Goal: Task Accomplishment & Management: Manage account settings

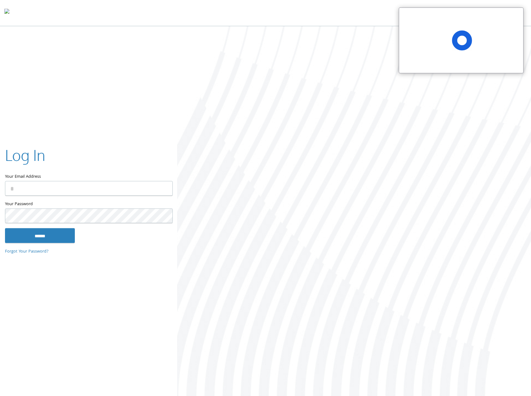
type input "**********"
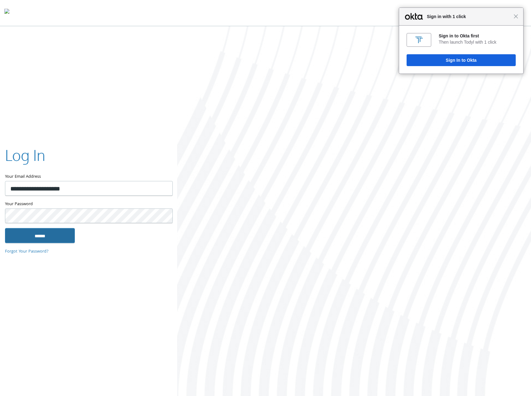
click at [69, 234] on input "******" at bounding box center [40, 235] width 70 height 15
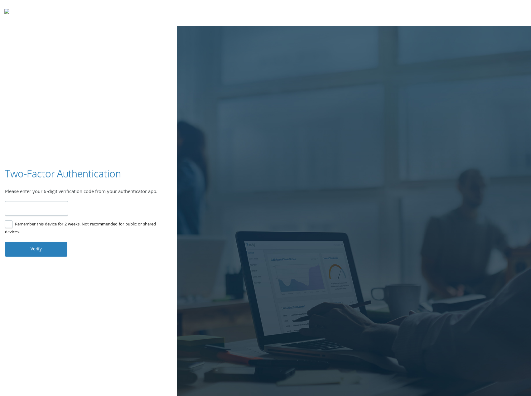
type input "******"
